Goal: Information Seeking & Learning: Learn about a topic

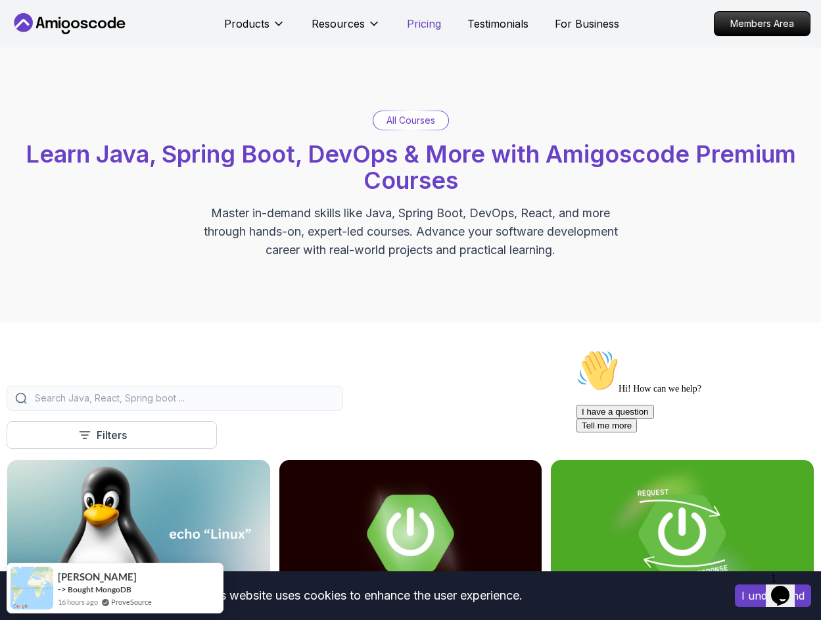
click at [416, 16] on p "Pricing" at bounding box center [424, 24] width 34 height 16
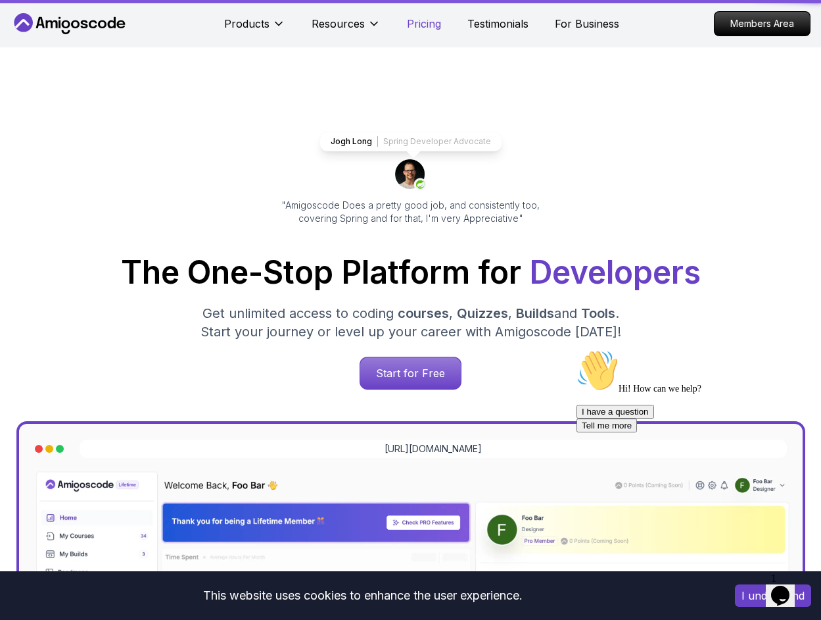
scroll to position [2793, 0]
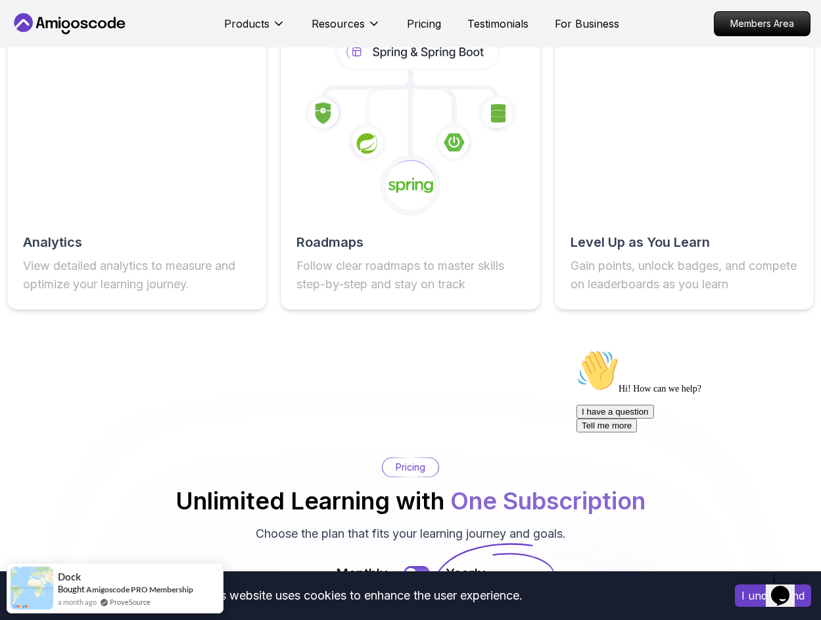
scroll to position [2464, 0]
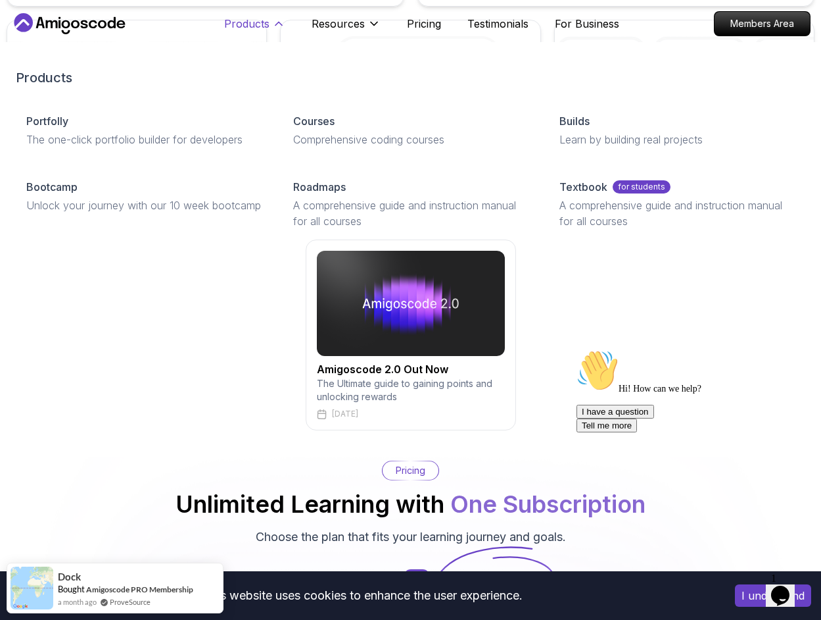
click at [264, 26] on p "Products" at bounding box center [246, 24] width 45 height 16
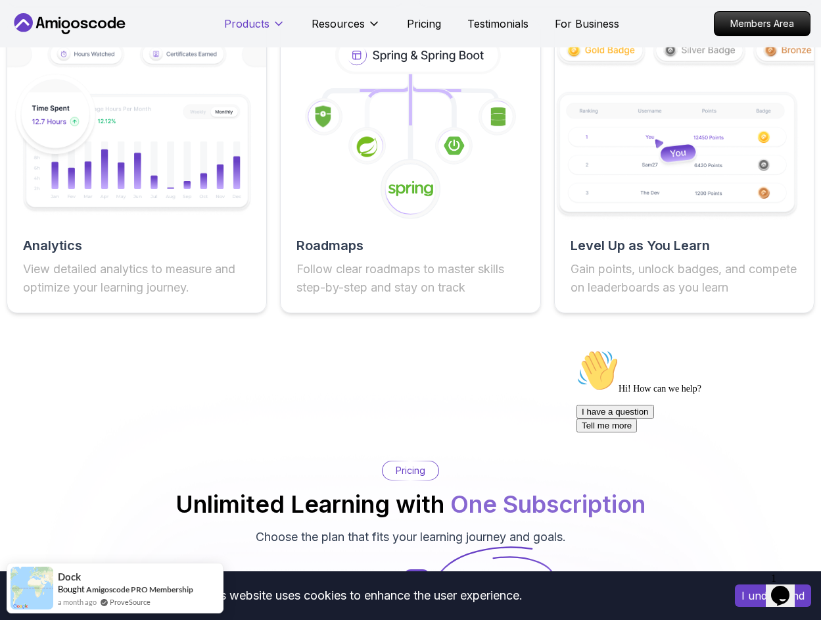
click at [264, 26] on p "Products" at bounding box center [246, 24] width 45 height 16
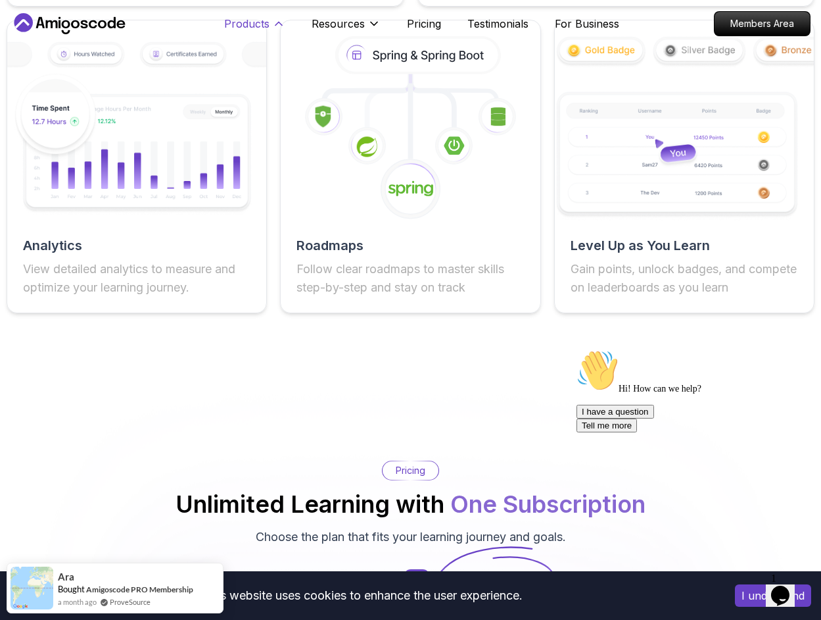
click at [272, 28] on icon at bounding box center [278, 23] width 13 height 13
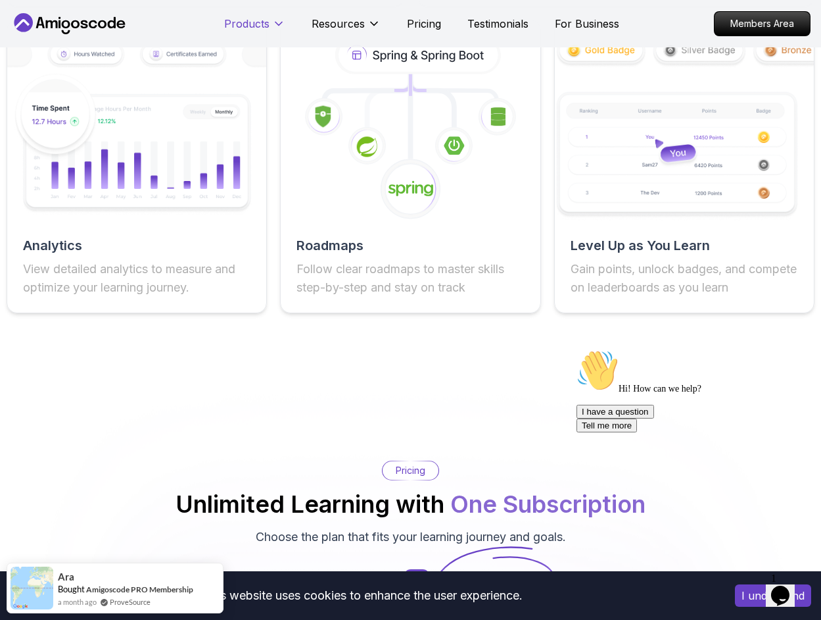
click at [272, 28] on icon at bounding box center [278, 23] width 13 height 13
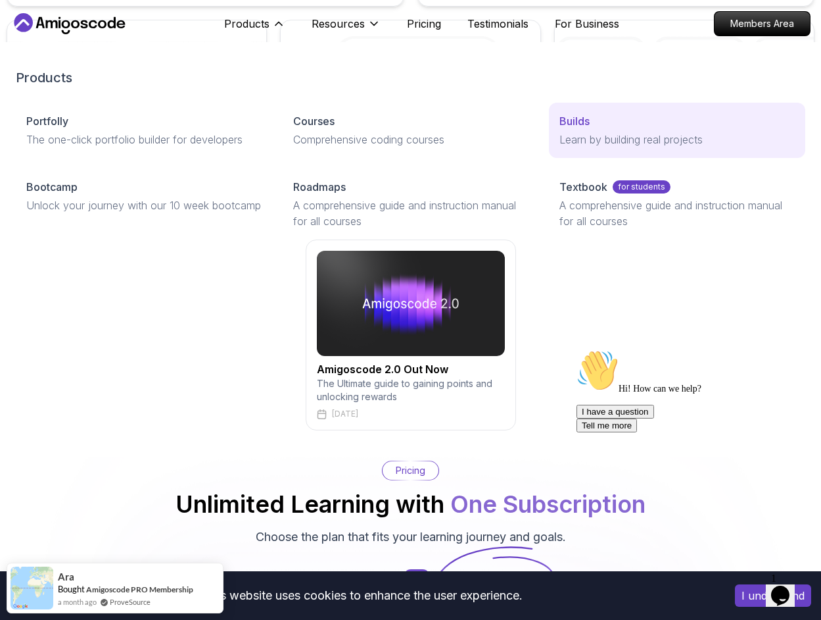
click at [640, 139] on p "Learn by building real projects" at bounding box center [677, 140] width 235 height 16
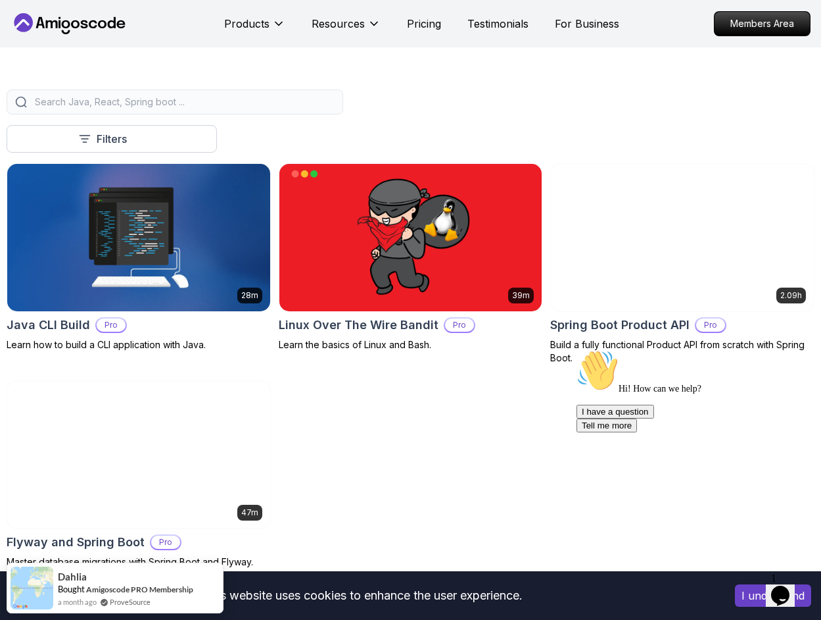
scroll to position [329, 0]
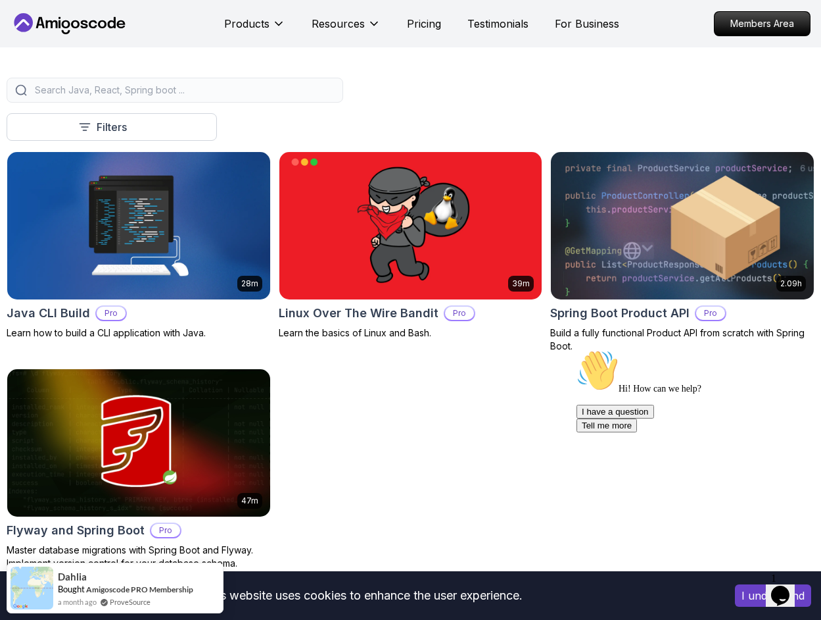
click at [748, 224] on img at bounding box center [683, 225] width 276 height 155
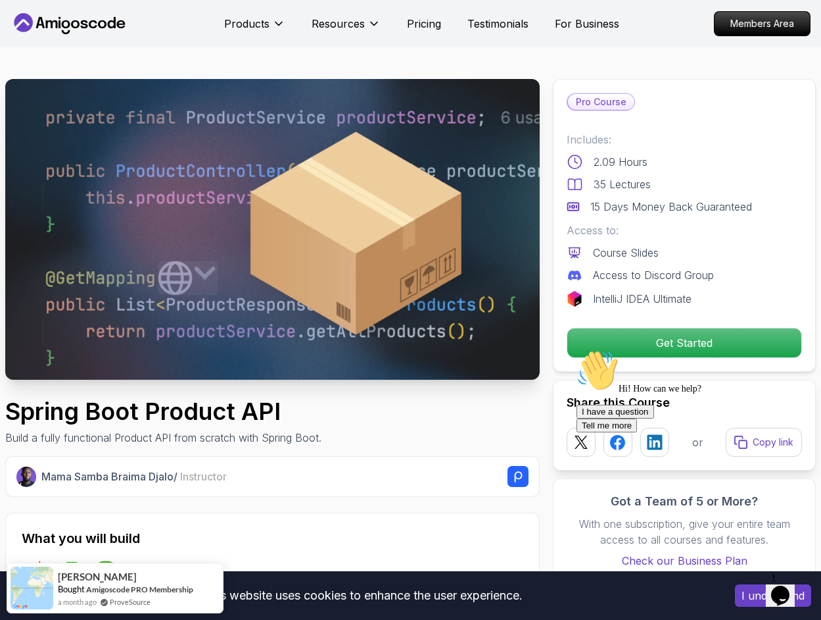
click at [586, 263] on div "Access to: Course Slides Access to Discord Group" at bounding box center [684, 252] width 235 height 61
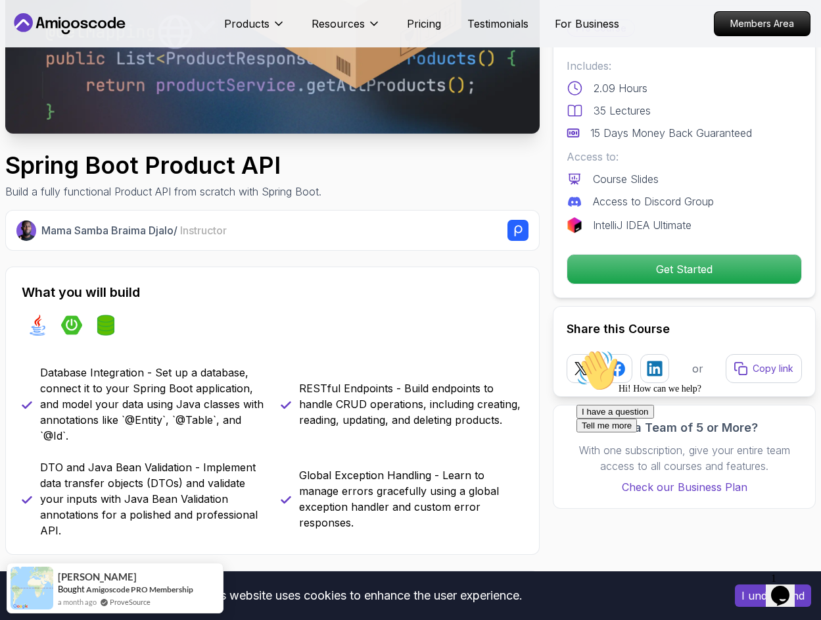
scroll to position [263, 0]
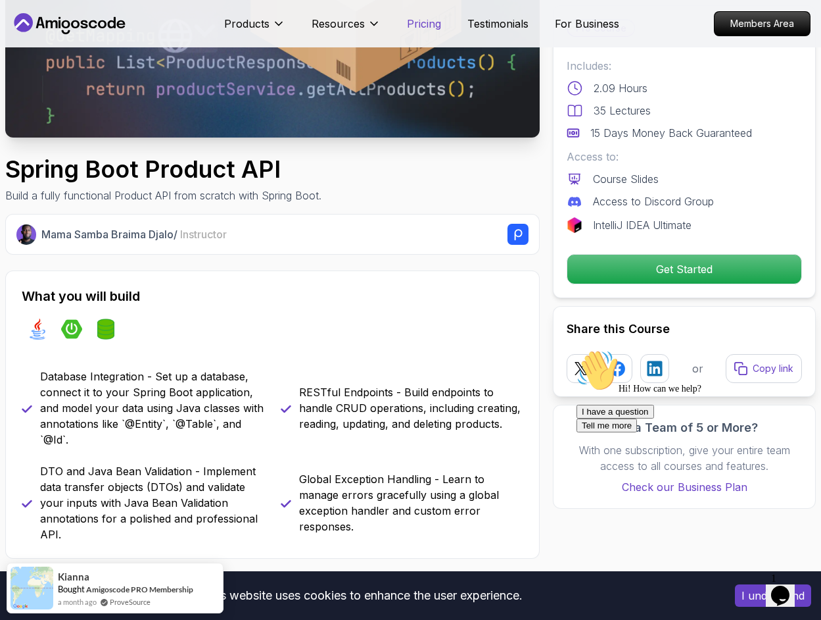
click at [429, 24] on p "Pricing" at bounding box center [424, 24] width 34 height 16
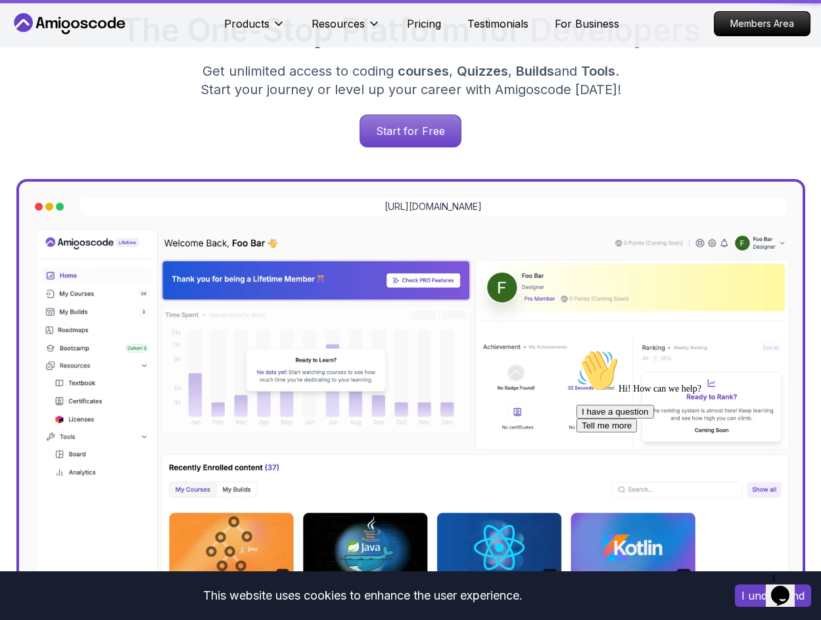
scroll to position [2771, 0]
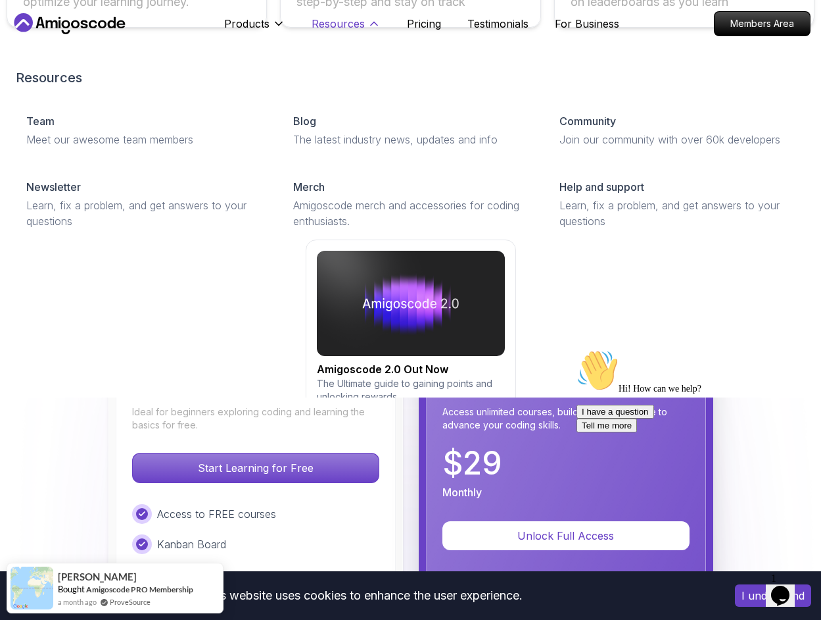
click at [356, 25] on p "Resources" at bounding box center [338, 24] width 53 height 16
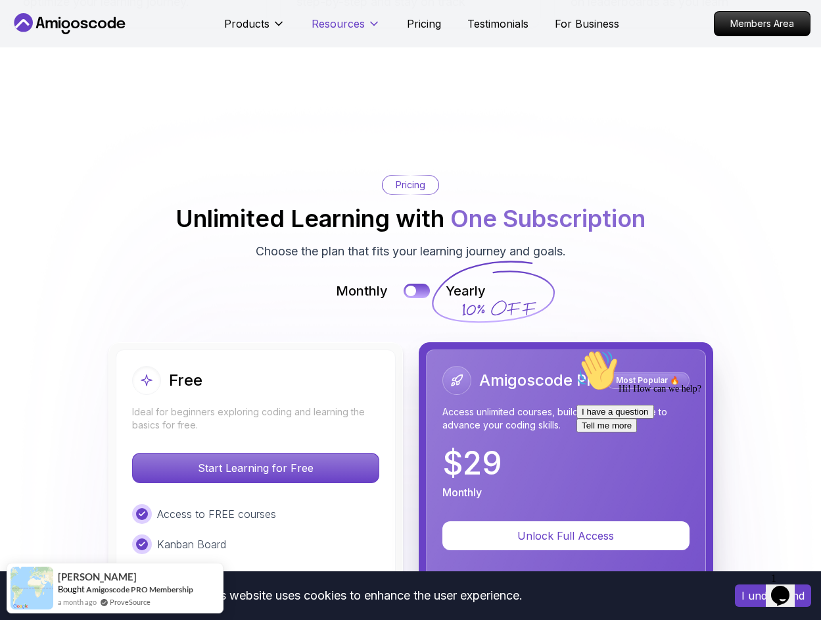
click at [351, 27] on p "Resources" at bounding box center [338, 24] width 53 height 16
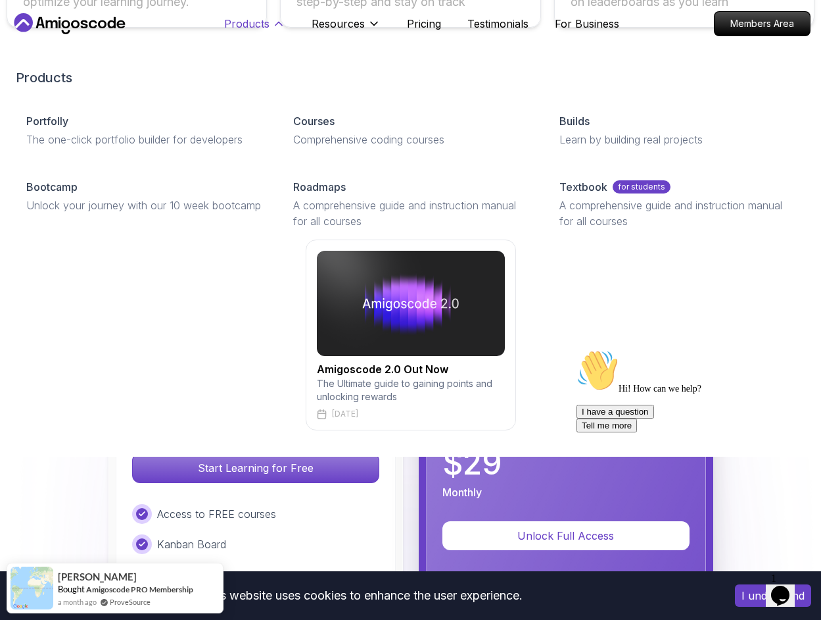
click at [235, 27] on p "Products" at bounding box center [246, 24] width 45 height 16
